Goal: Information Seeking & Learning: Learn about a topic

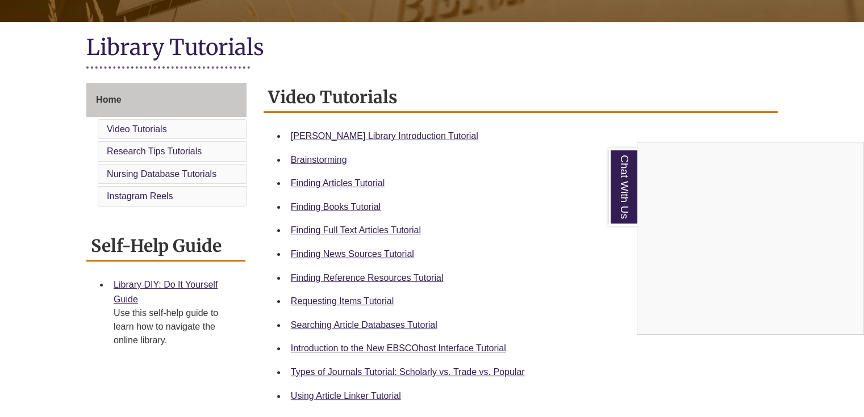
scroll to position [238, 0]
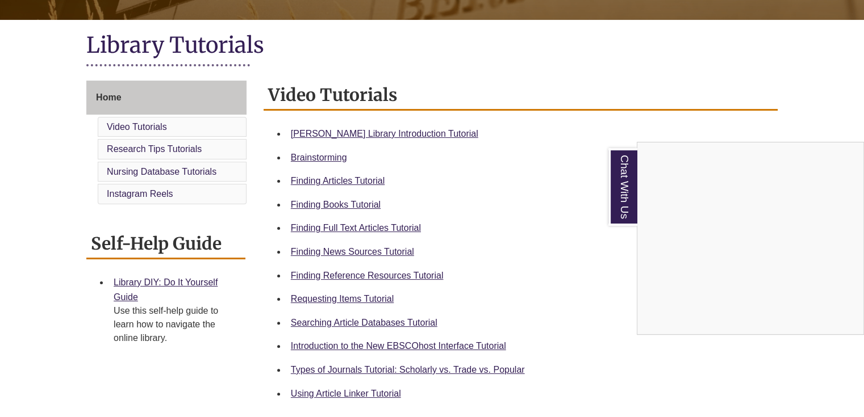
click at [352, 203] on div "Chat With Us" at bounding box center [432, 208] width 864 height 417
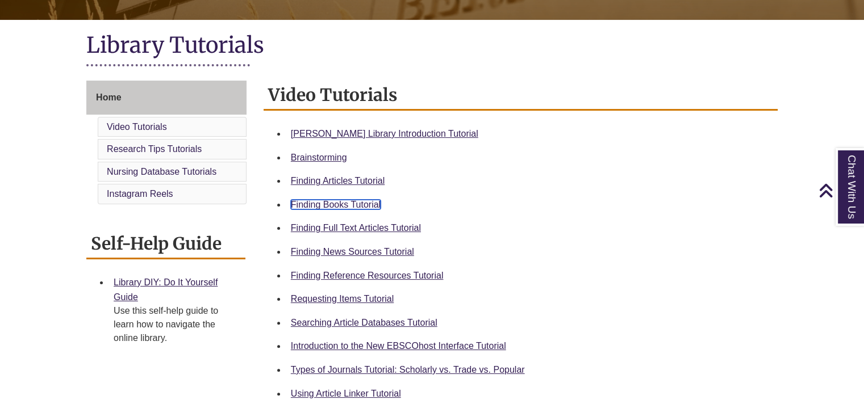
click at [352, 203] on link "Finding Books Tutorial" at bounding box center [336, 205] width 90 height 10
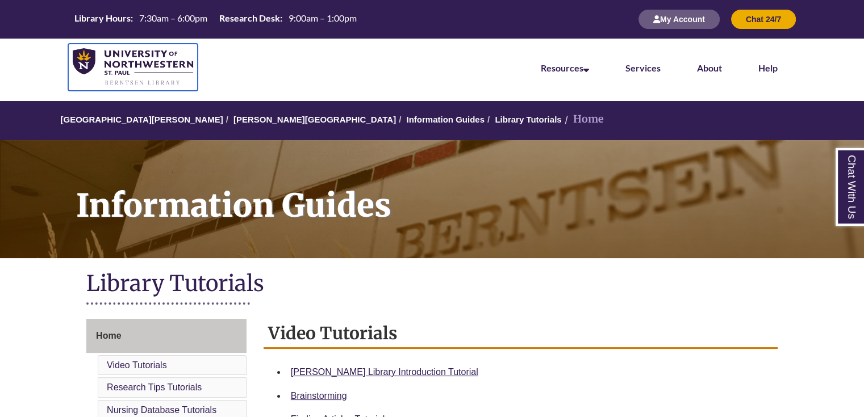
click at [83, 44] on link at bounding box center [132, 67] width 129 height 47
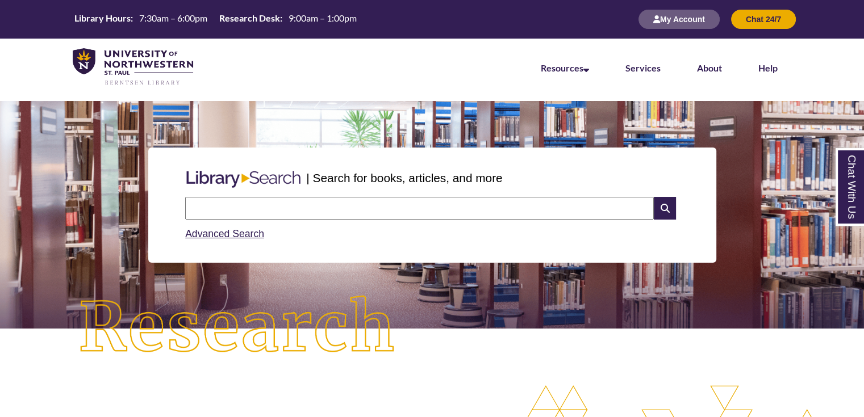
click at [268, 197] on input "text" at bounding box center [419, 208] width 468 height 23
type input "**********"
